Goal: Transaction & Acquisition: Purchase product/service

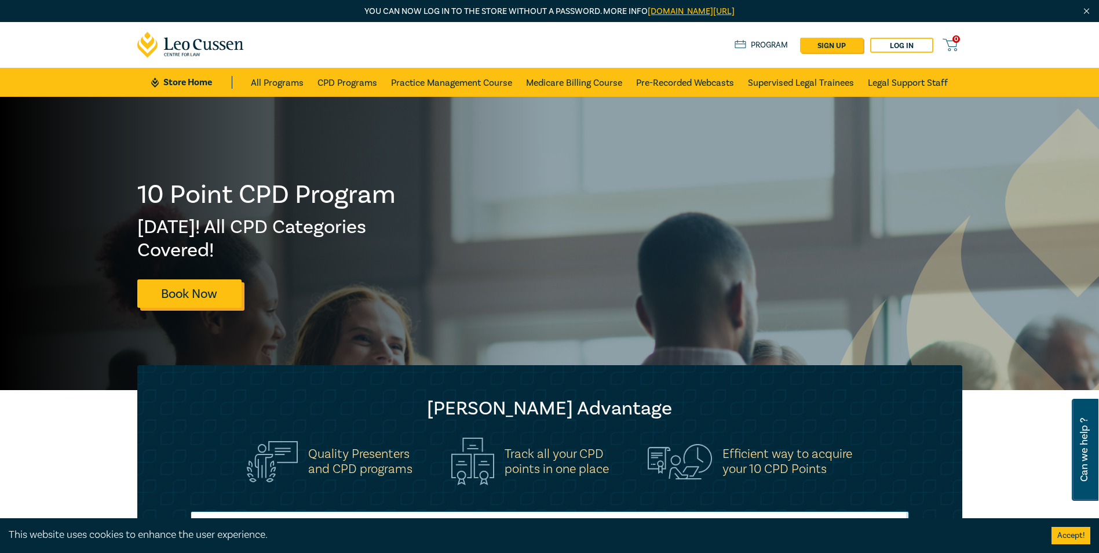
click at [189, 297] on link "Book Now" at bounding box center [189, 293] width 104 height 28
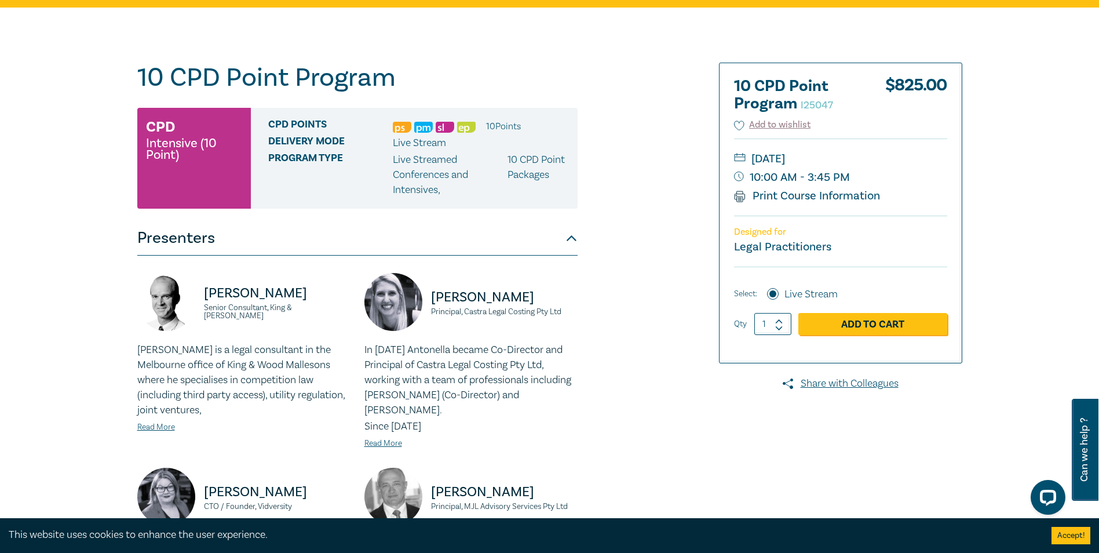
scroll to position [116, 0]
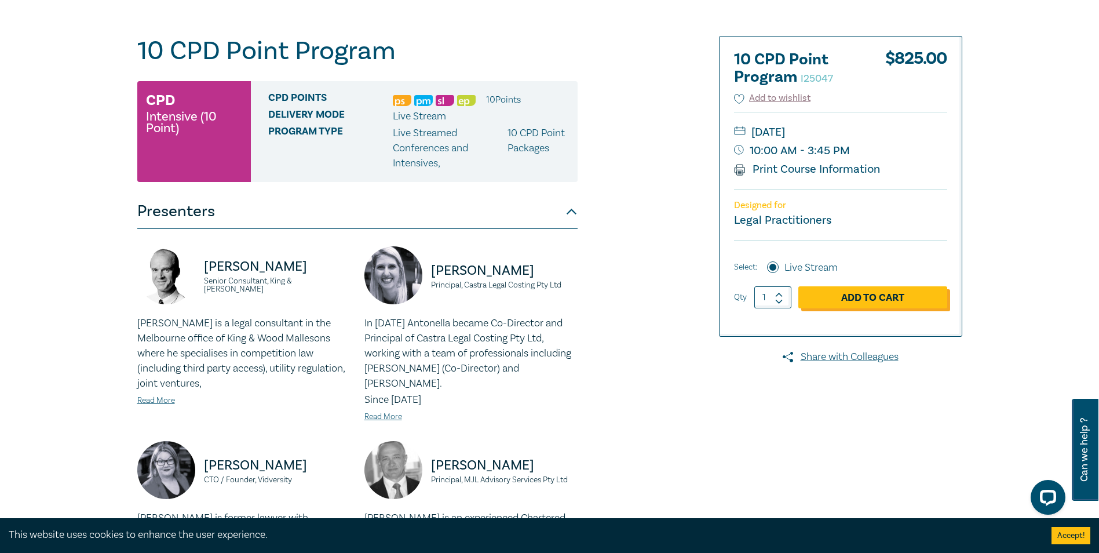
click at [863, 297] on link "Add to Cart" at bounding box center [872, 297] width 149 height 22
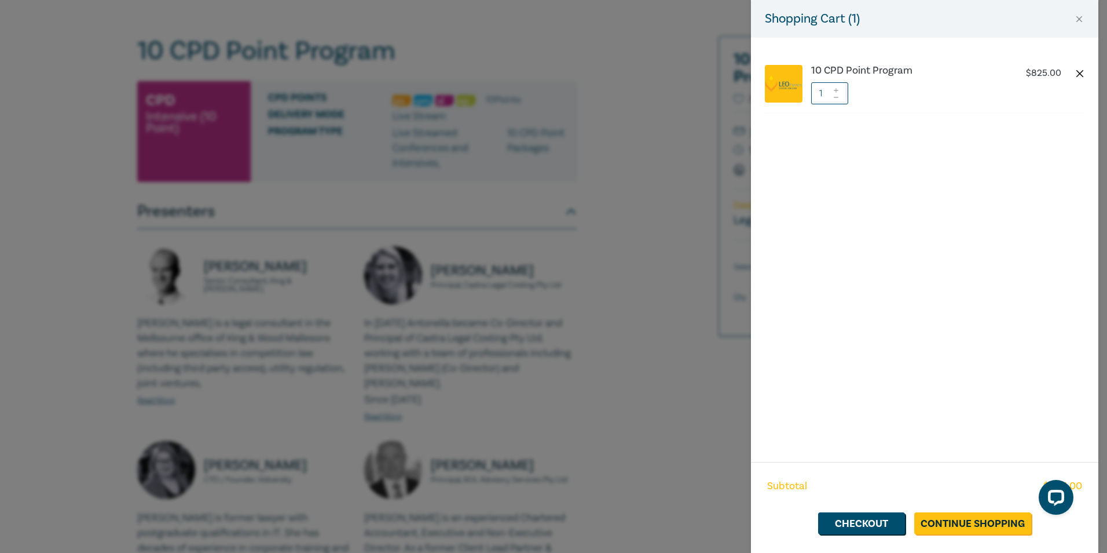
click at [1082, 70] on button "button" at bounding box center [1080, 73] width 9 height 9
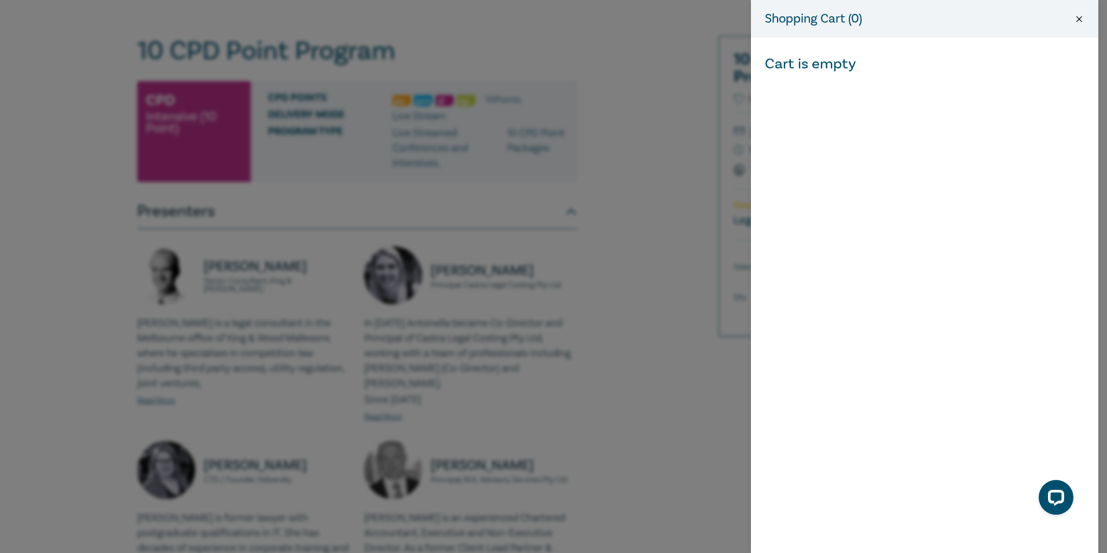
click at [1079, 21] on button "Close" at bounding box center [1079, 19] width 10 height 10
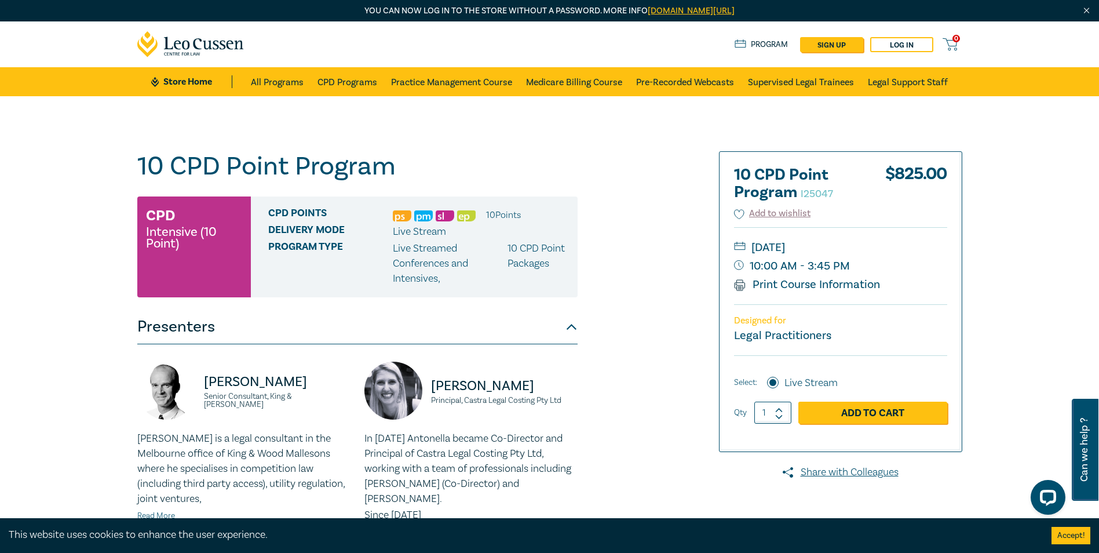
scroll to position [0, 0]
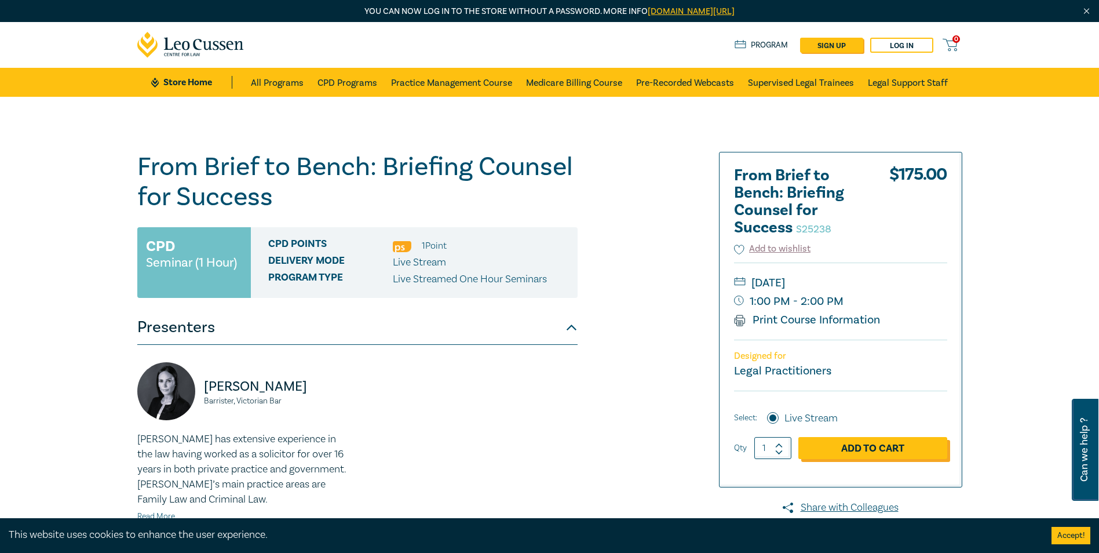
click at [843, 446] on link "Add to Cart" at bounding box center [872, 448] width 149 height 22
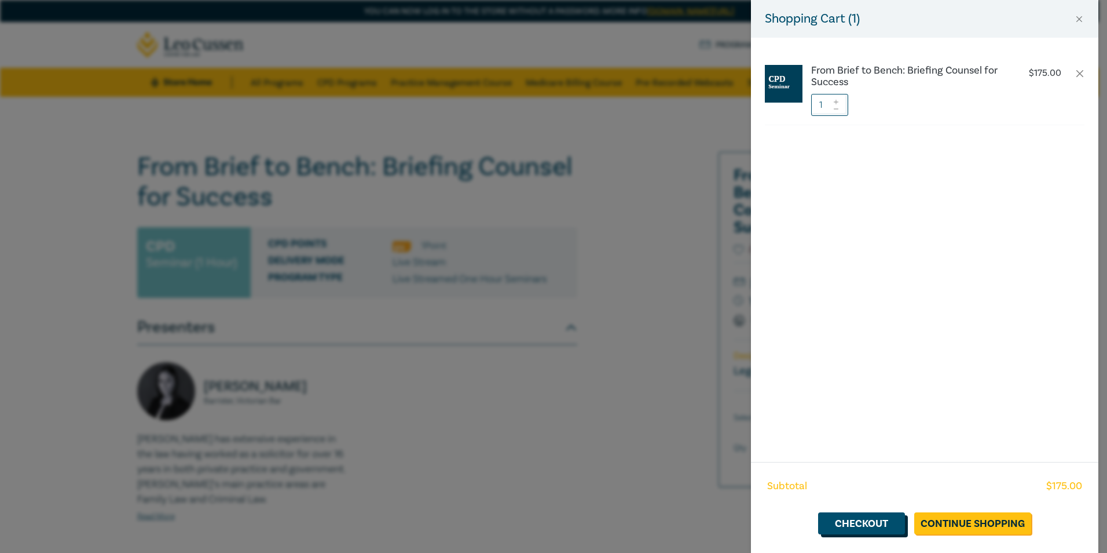
click at [880, 526] on link "Checkout" at bounding box center [861, 523] width 87 height 22
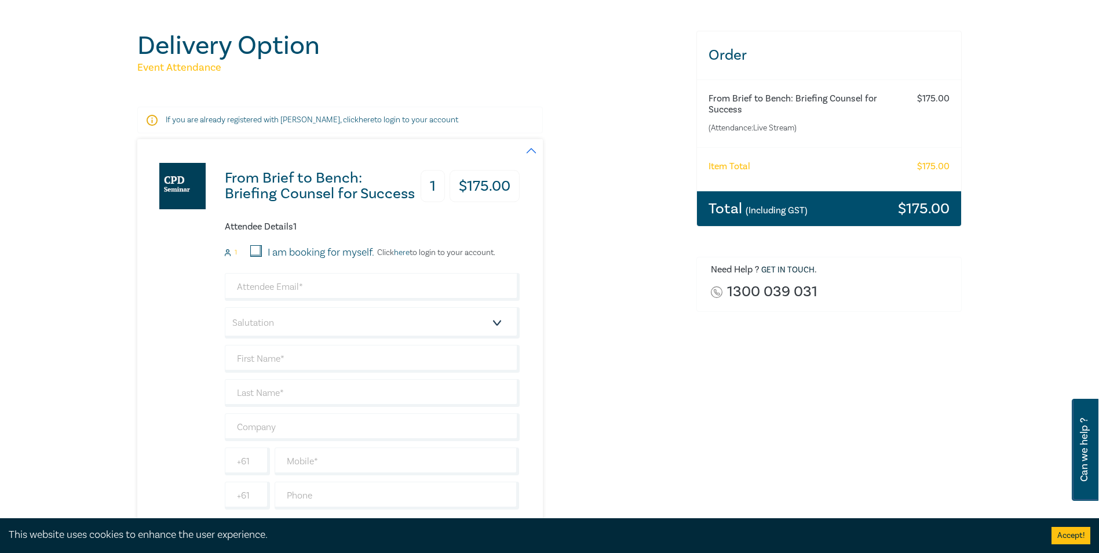
scroll to position [174, 0]
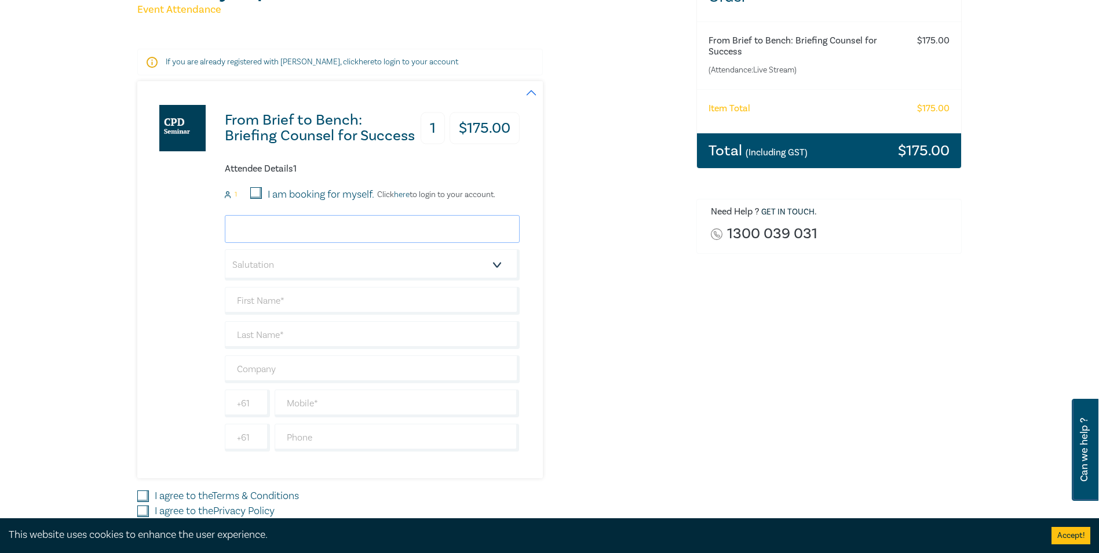
click at [285, 230] on input "email" at bounding box center [372, 229] width 295 height 28
type input "[PERSON_NAME][EMAIL_ADDRESS][DOMAIN_NAME]"
click at [502, 267] on select "Salutation Mr. Mrs. Ms. Miss Dr. Prof. Other" at bounding box center [372, 264] width 295 height 31
click at [181, 286] on div "From Brief to Bench: Briefing Counsel for Success 1 $ 175.00 Attendee Details 1…" at bounding box center [328, 279] width 382 height 397
click at [225, 243] on div at bounding box center [225, 243] width 0 height 0
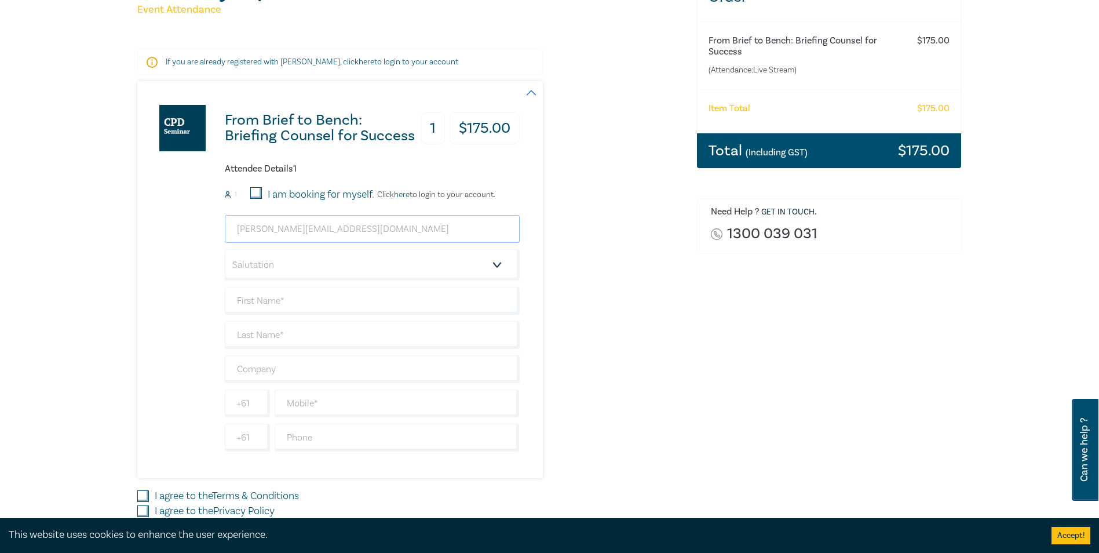
click at [237, 230] on input "[PERSON_NAME][EMAIL_ADDRESS][DOMAIN_NAME]" at bounding box center [372, 229] width 295 height 28
click at [352, 231] on input "[PERSON_NAME][EMAIL_ADDRESS][DOMAIN_NAME]" at bounding box center [372, 229] width 295 height 28
drag, startPoint x: 253, startPoint y: 229, endPoint x: 150, endPoint y: 229, distance: 102.5
click at [151, 229] on div "From Brief to Bench: Briefing Counsel for Success 1 $ 175.00 Attendee Details 1…" at bounding box center [328, 279] width 382 height 397
click at [496, 265] on select "Salutation Mr. Mrs. Ms. Miss Dr. Prof. Other" at bounding box center [372, 264] width 295 height 31
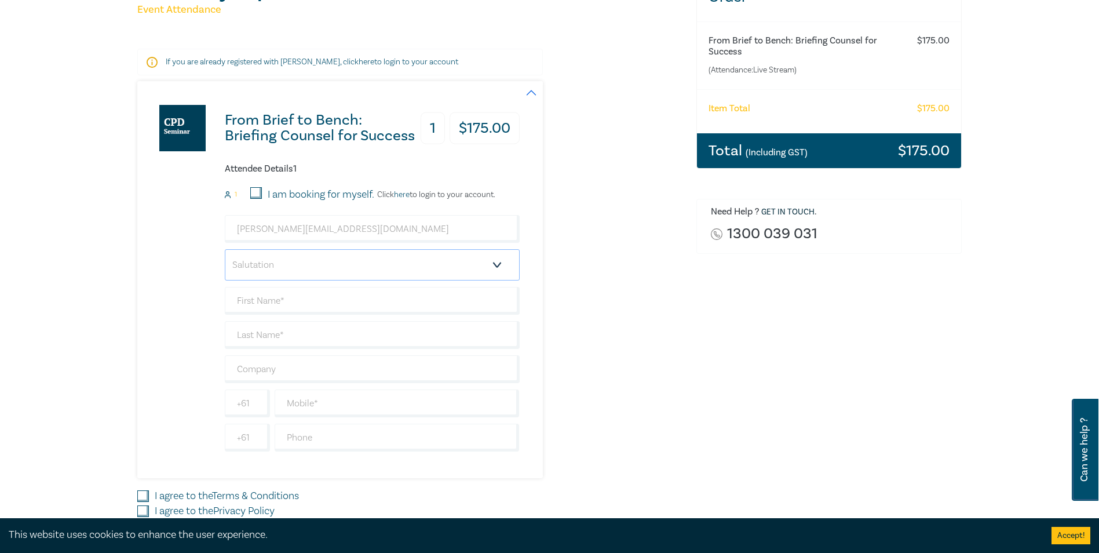
select select "Ms."
click at [225, 249] on select "Salutation Mr. Mrs. Ms. Miss Dr. Prof. Other" at bounding box center [372, 264] width 295 height 31
click at [274, 306] on input "text" at bounding box center [372, 301] width 295 height 28
click at [225, 321] on div at bounding box center [225, 321] width 0 height 0
type input "Selina"
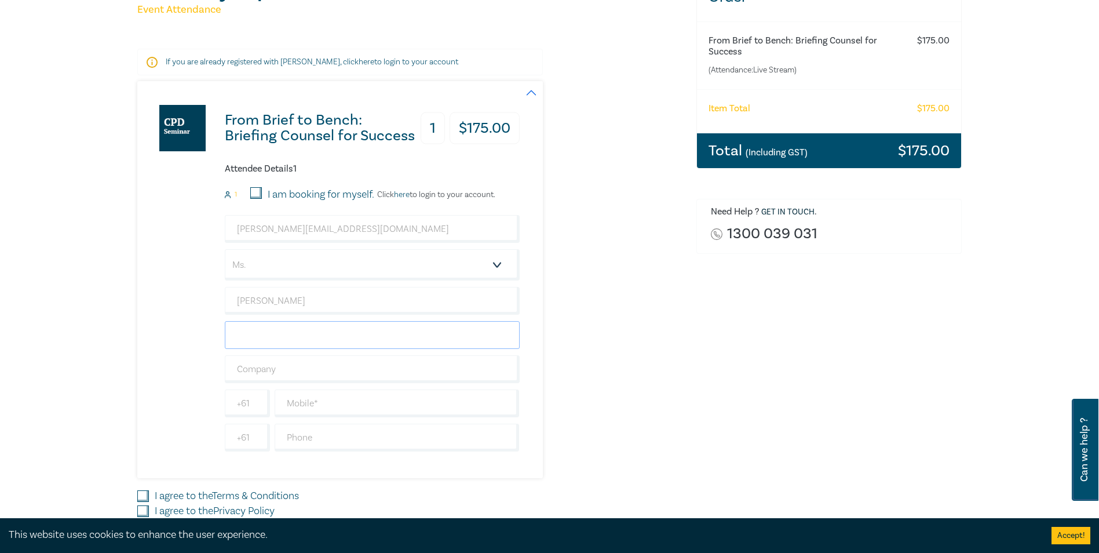
click at [264, 327] on input "text" at bounding box center [372, 335] width 295 height 28
type input "Handley"
click at [308, 368] on input "text" at bounding box center [372, 369] width 295 height 28
type input "Handley Law Pty Ltd"
click at [468, 370] on input "Handley Law Pty Ltd" at bounding box center [372, 369] width 295 height 28
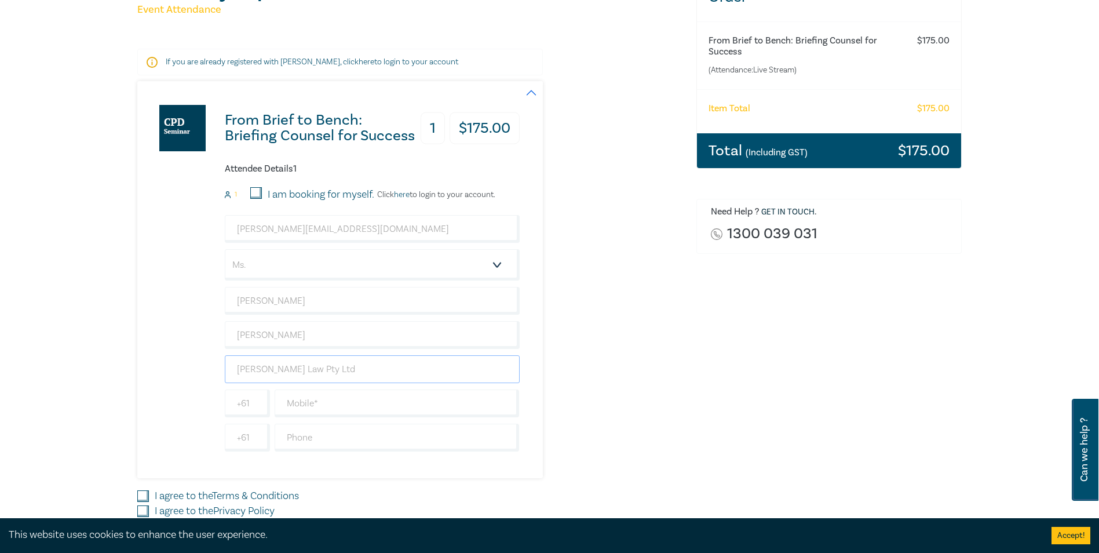
click at [468, 370] on input "Handley Law Pty Ltd" at bounding box center [372, 369] width 295 height 28
click at [490, 408] on input "text" at bounding box center [397, 403] width 245 height 28
type input "0354802732"
click at [495, 265] on select "Salutation Mr. Mrs. Ms. Miss Dr. Prof. Other" at bounding box center [372, 264] width 295 height 31
select select "Mrs."
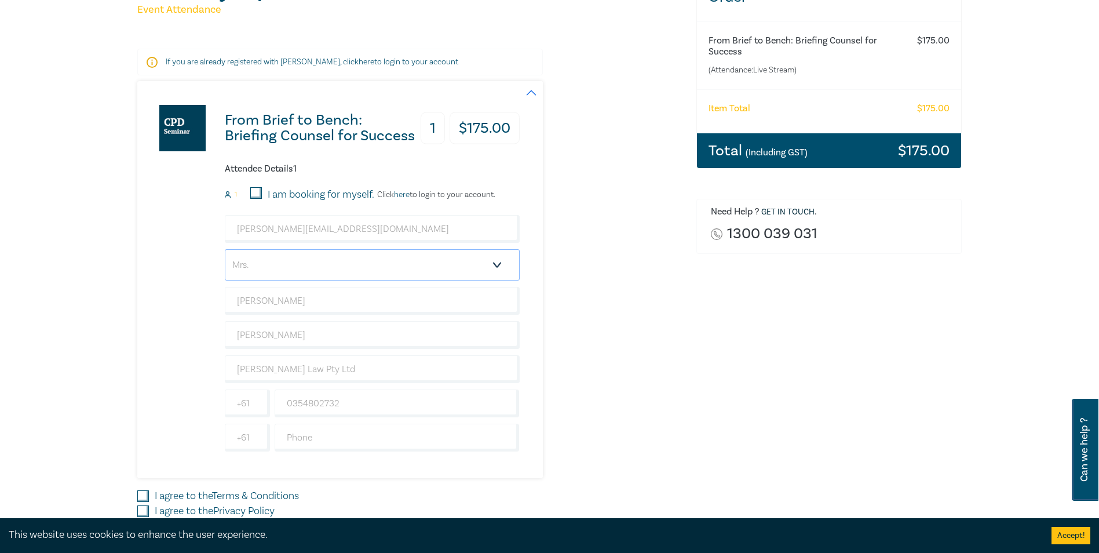
click at [225, 249] on select "Salutation Mr. Mrs. Ms. Miss Dr. Prof. Other" at bounding box center [372, 264] width 295 height 31
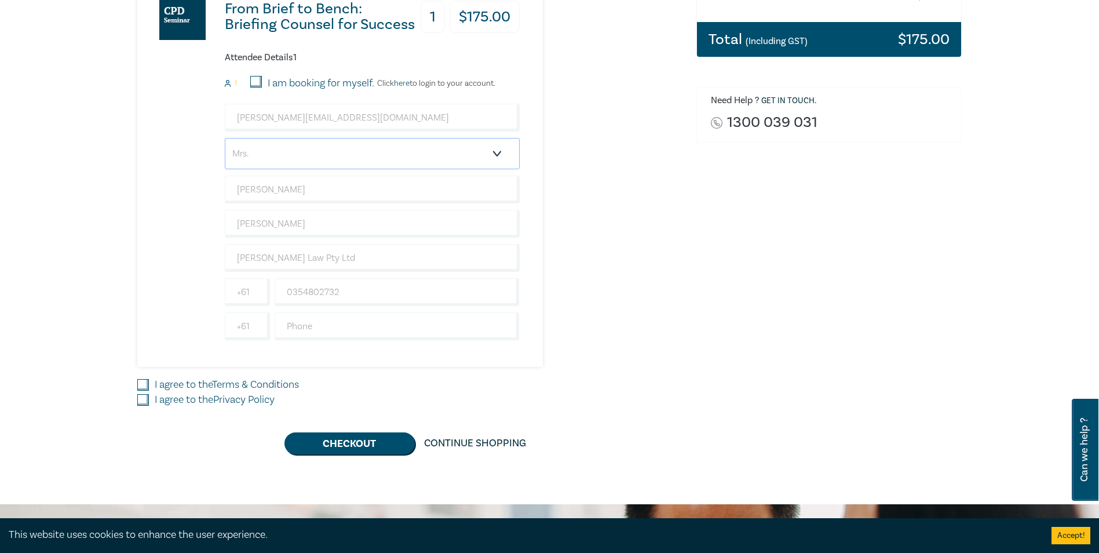
scroll to position [290, 0]
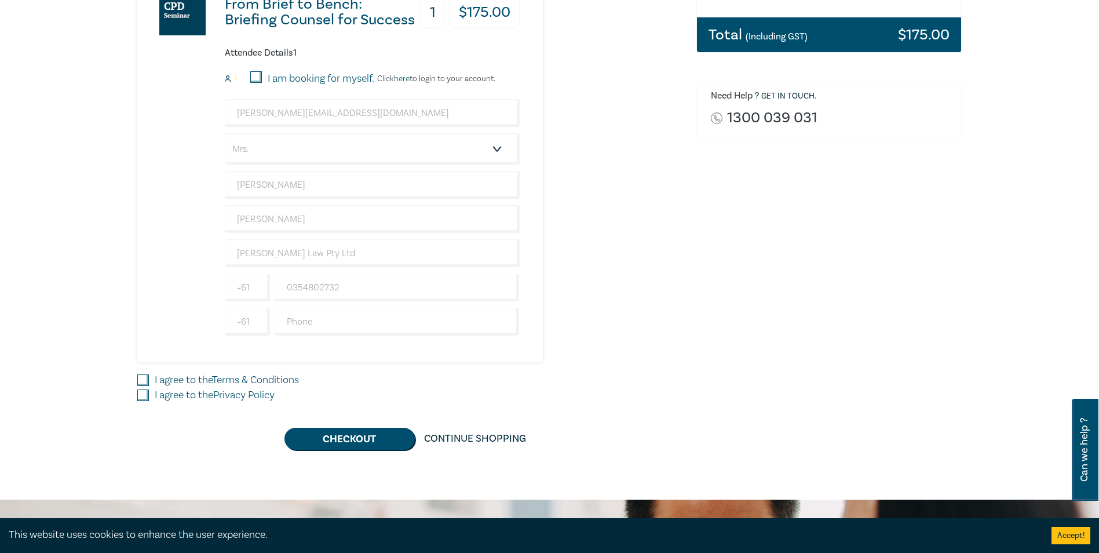
click at [143, 379] on input "I agree to the Terms & Conditions" at bounding box center [143, 380] width 12 height 12
checkbox input "true"
click at [142, 393] on input "I agree to the Privacy Policy" at bounding box center [143, 395] width 12 height 12
checkbox input "true"
click at [336, 441] on button "Checkout" at bounding box center [349, 438] width 130 height 22
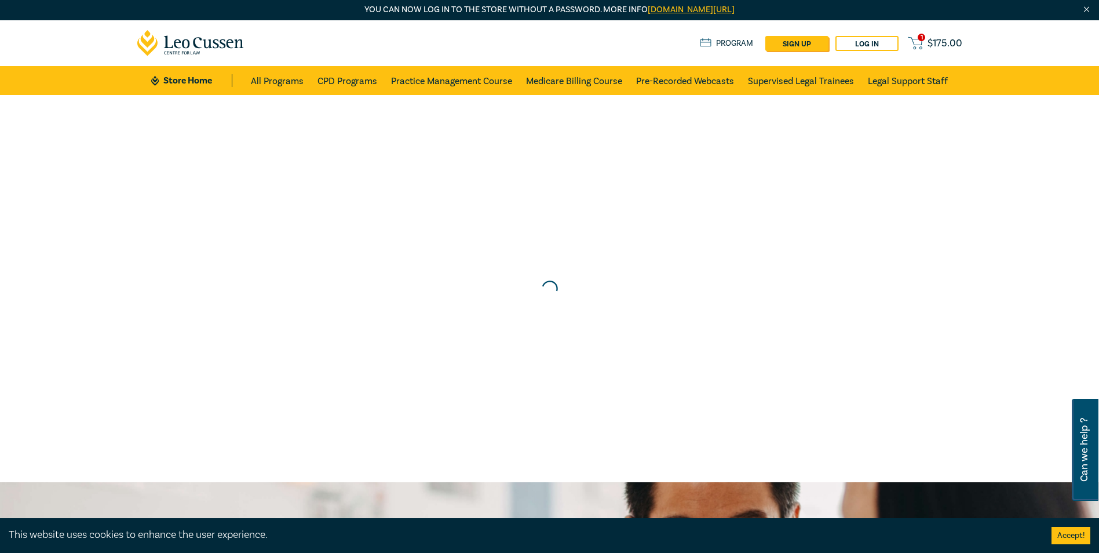
scroll to position [0, 0]
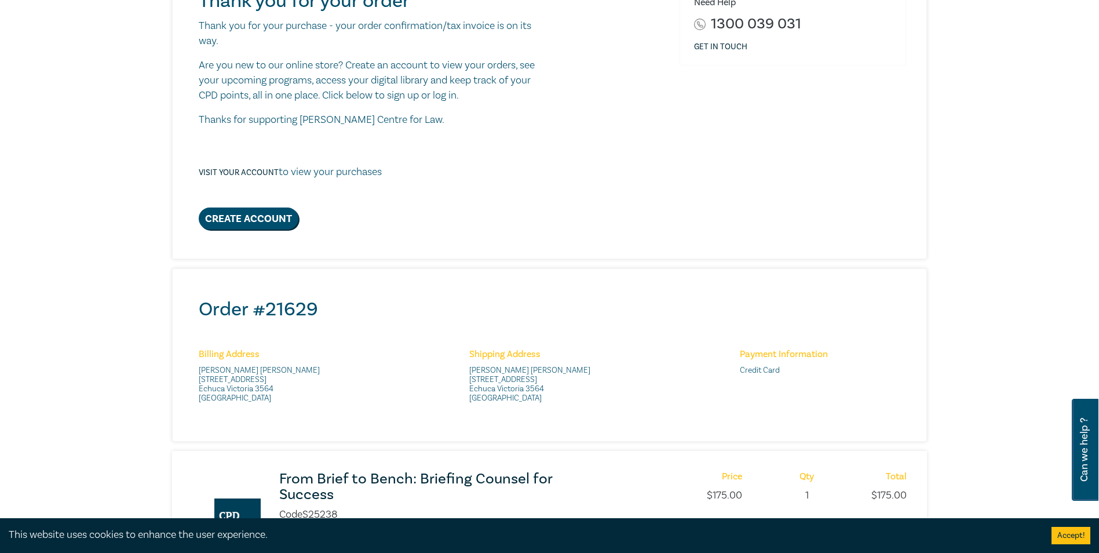
scroll to position [290, 0]
